Goal: Navigation & Orientation: Find specific page/section

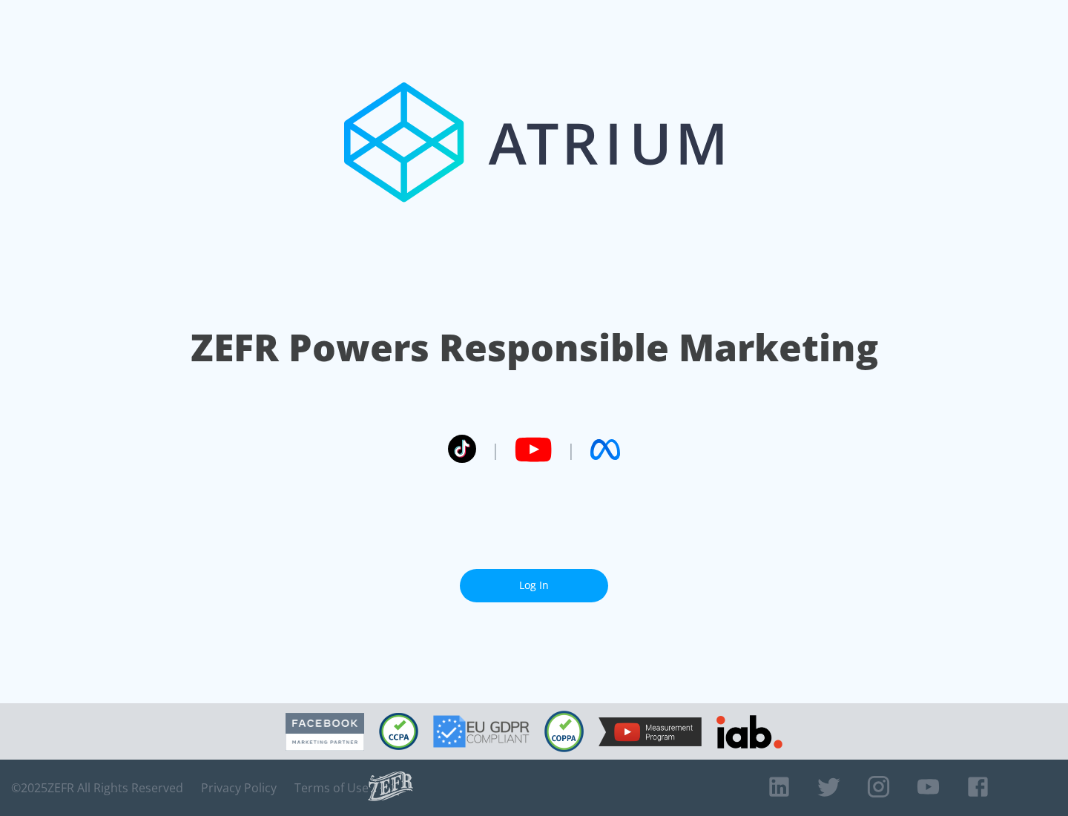
click at [534, 585] on link "Log In" at bounding box center [534, 585] width 148 height 33
